Goal: Task Accomplishment & Management: Use online tool/utility

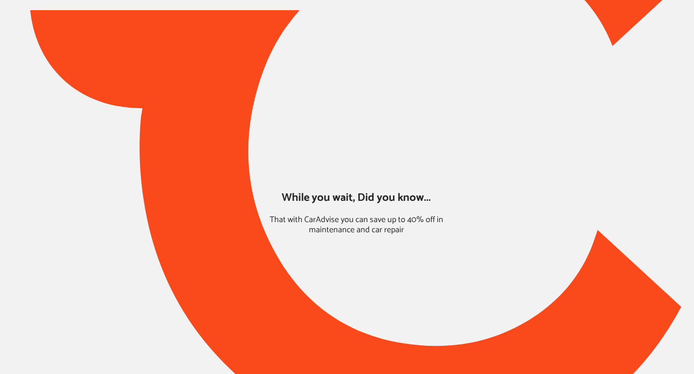
type input "*****"
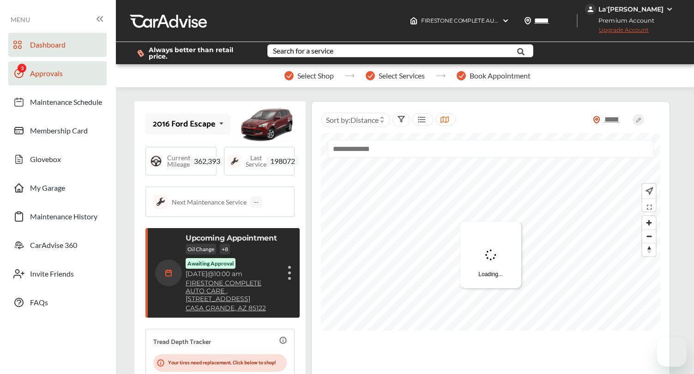
click at [62, 81] on link "Approvals" at bounding box center [57, 73] width 98 height 24
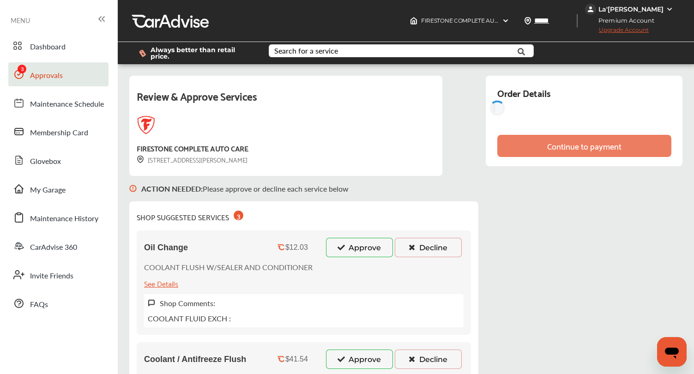
click at [358, 360] on button "Approve" at bounding box center [359, 359] width 67 height 19
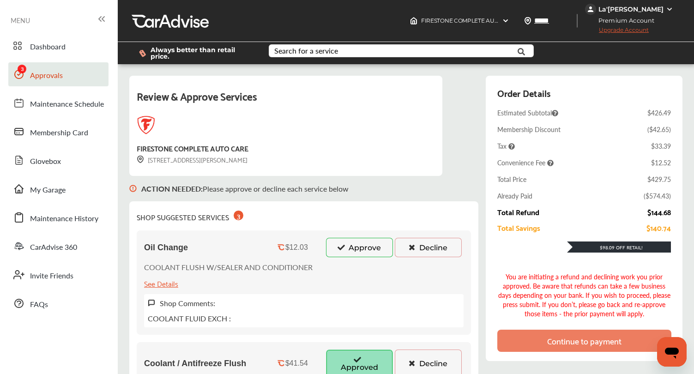
click at [342, 250] on icon at bounding box center [341, 247] width 9 height 6
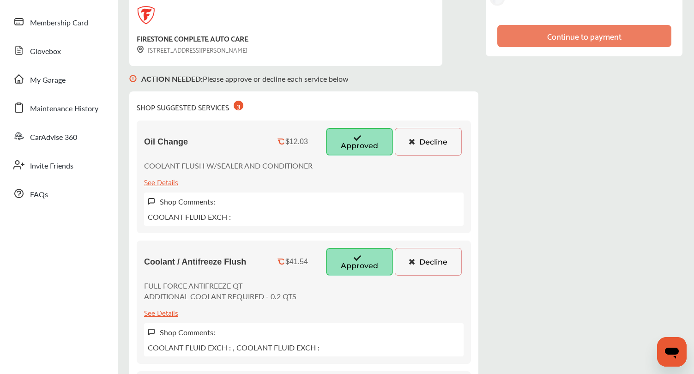
scroll to position [191, 0]
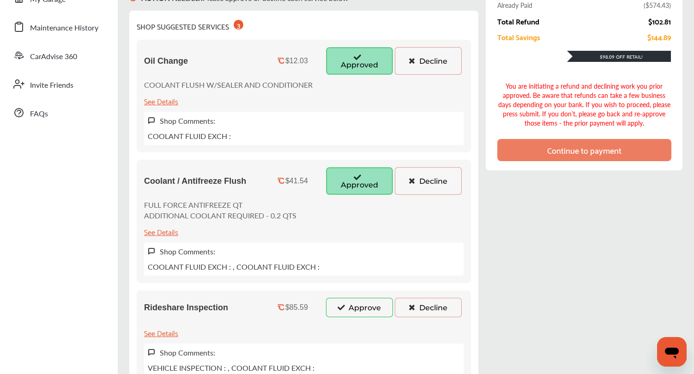
click at [338, 299] on button "Approve" at bounding box center [359, 307] width 67 height 19
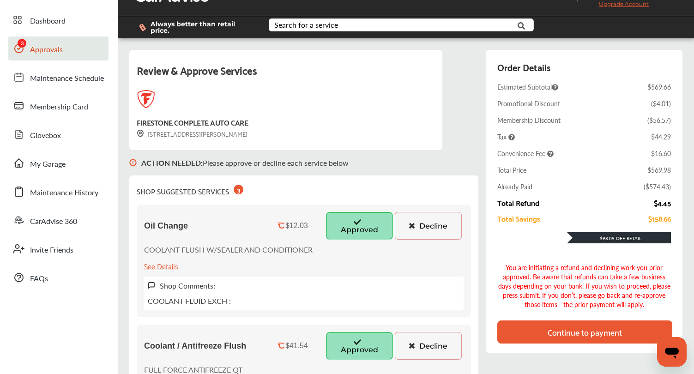
scroll to position [26, 0]
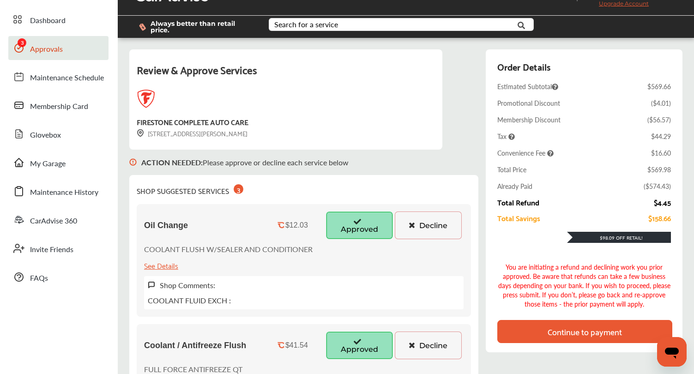
click at [576, 327] on div "Continue to payment" at bounding box center [585, 331] width 74 height 9
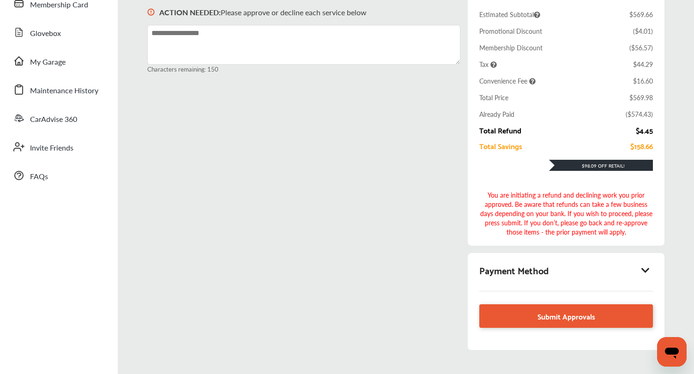
scroll to position [134, 0]
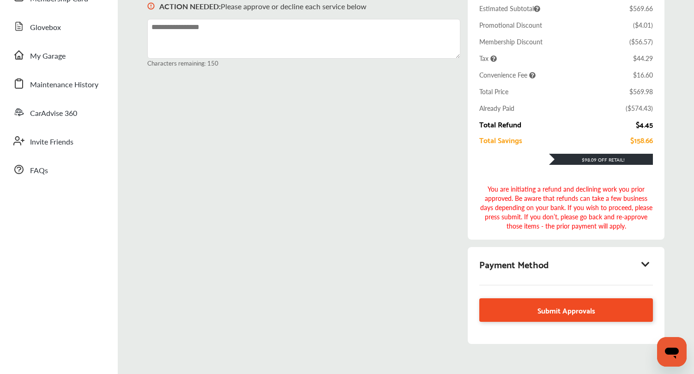
click at [556, 309] on span "Submit Approvals" at bounding box center [567, 310] width 58 height 12
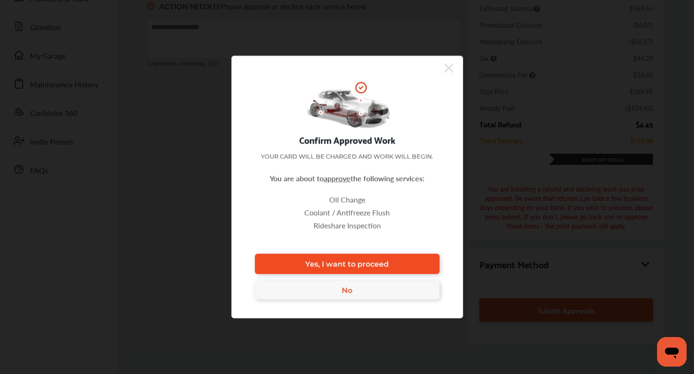
click at [383, 269] on link "Yes, I want to proceed" at bounding box center [347, 264] width 185 height 20
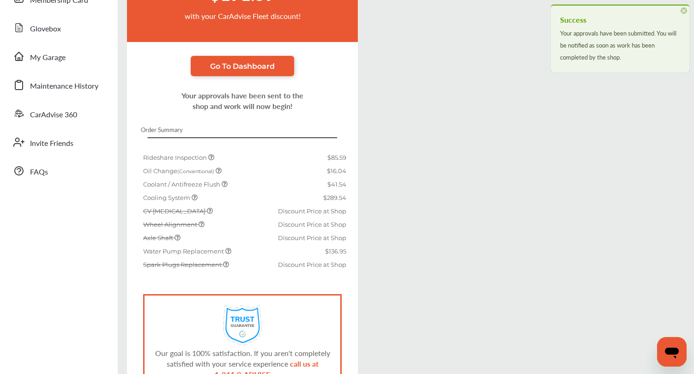
scroll to position [134, 0]
